Goal: Transaction & Acquisition: Purchase product/service

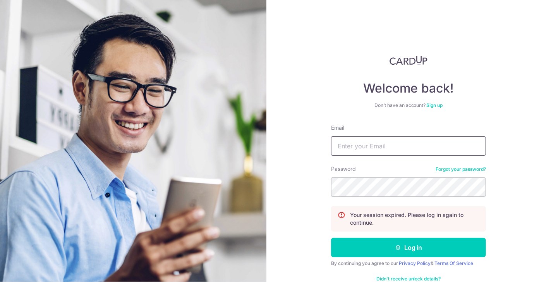
click at [359, 146] on input "Email" at bounding box center [408, 145] width 155 height 19
type input "[EMAIL_ADDRESS][DOMAIN_NAME]"
click at [331, 238] on button "Log in" at bounding box center [408, 247] width 155 height 19
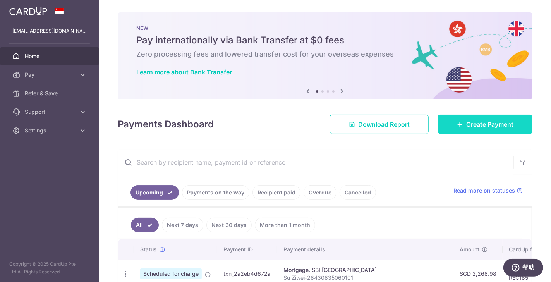
click at [481, 121] on span "Create Payment" at bounding box center [489, 124] width 47 height 9
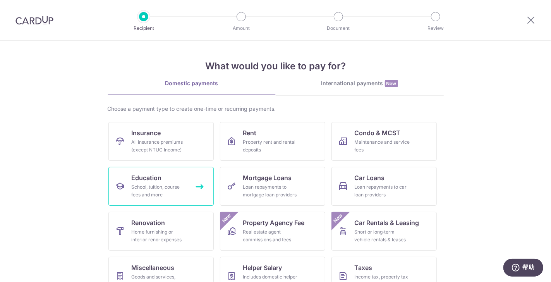
click at [149, 183] on div "School, tuition, course fees and more" at bounding box center [160, 190] width 56 height 15
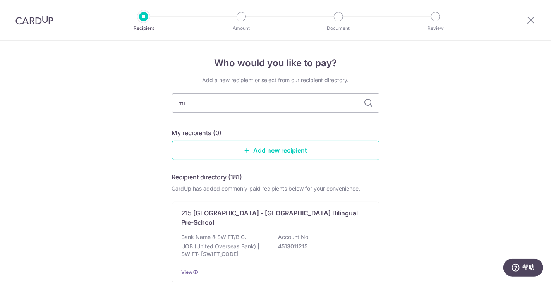
type input "mic"
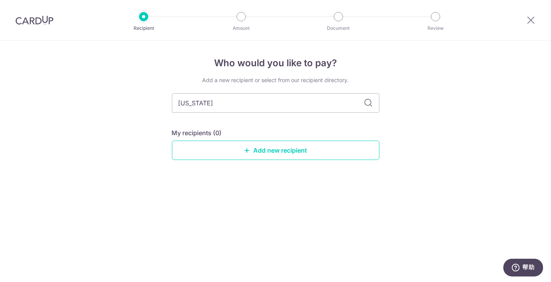
type input "[US_STATE]"
